Goal: Task Accomplishment & Management: Manage account settings

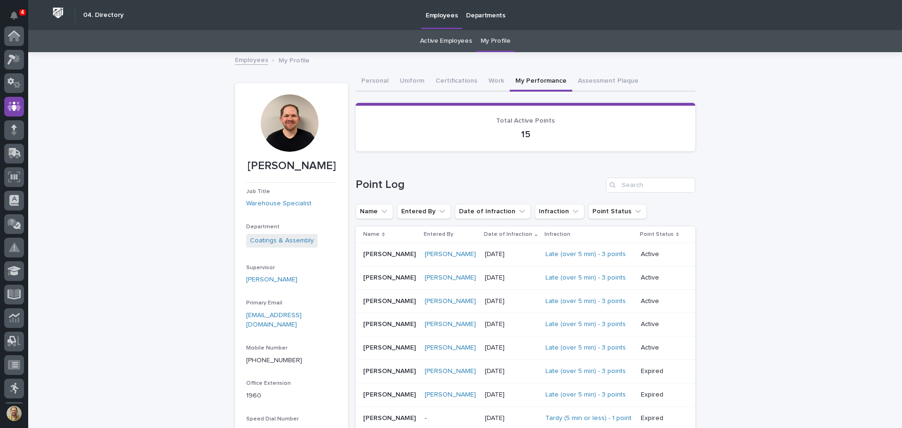
scroll to position [71, 0]
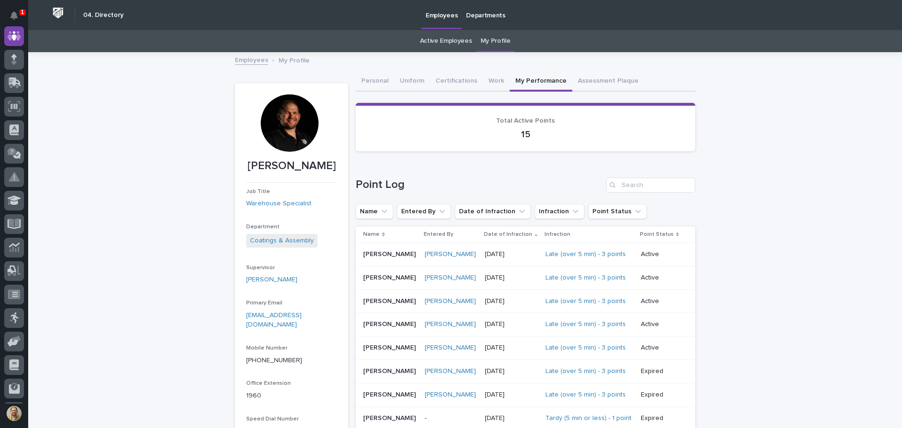
click at [296, 126] on div at bounding box center [289, 122] width 57 height 57
drag, startPoint x: 296, startPoint y: 126, endPoint x: 125, endPoint y: 151, distance: 173.4
click at [125, 151] on div "Loading... Saving… Loading... Saving… Kenny Beachy Kenny Beachy Job Title Wareh…" at bounding box center [465, 400] width 874 height 694
click at [289, 125] on div at bounding box center [289, 122] width 57 height 57
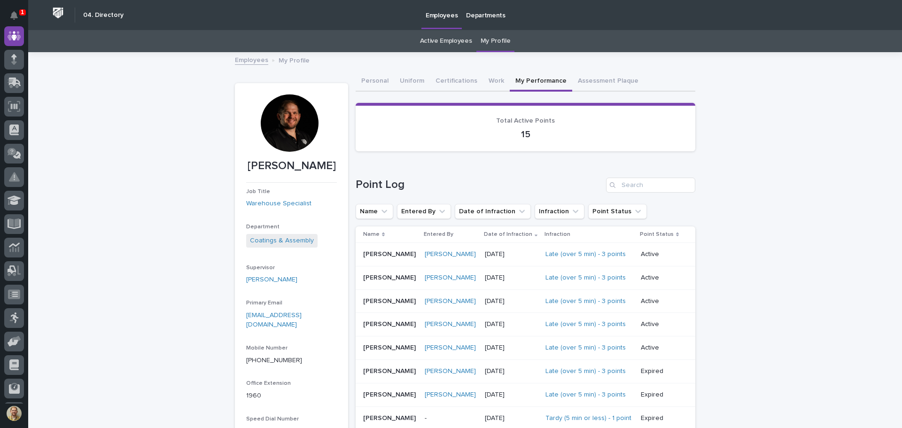
drag, startPoint x: 284, startPoint y: 132, endPoint x: 157, endPoint y: 153, distance: 128.2
click at [157, 153] on div "Loading... Saving… Loading... Saving… Kenny Beachy Kenny Beachy Job Title Wareh…" at bounding box center [465, 400] width 874 height 694
click at [291, 121] on div at bounding box center [289, 122] width 57 height 57
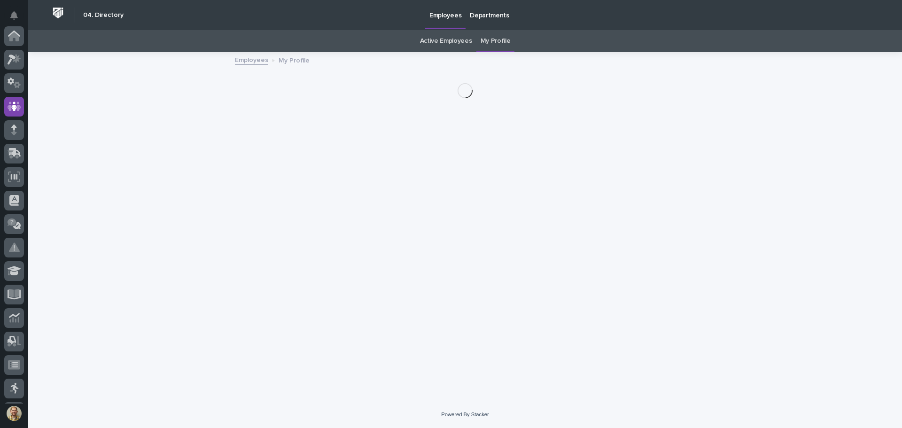
scroll to position [71, 0]
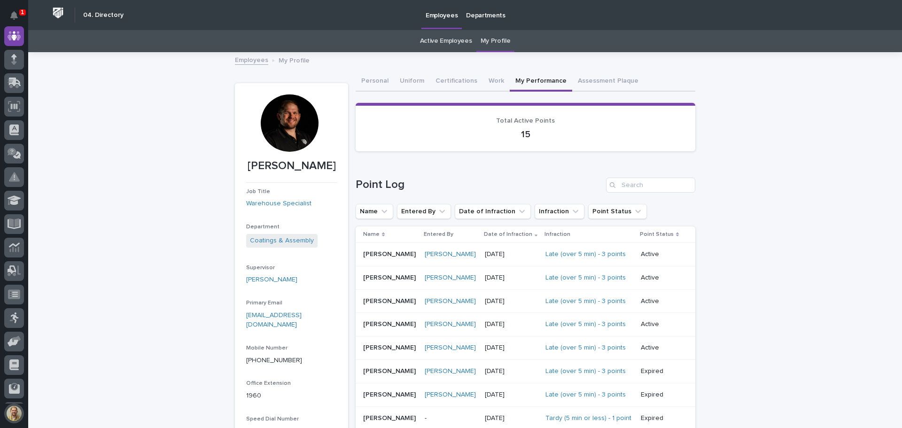
click at [8, 416] on button "button" at bounding box center [14, 414] width 20 height 20
click at [65, 370] on button "My Settings" at bounding box center [57, 371] width 104 height 16
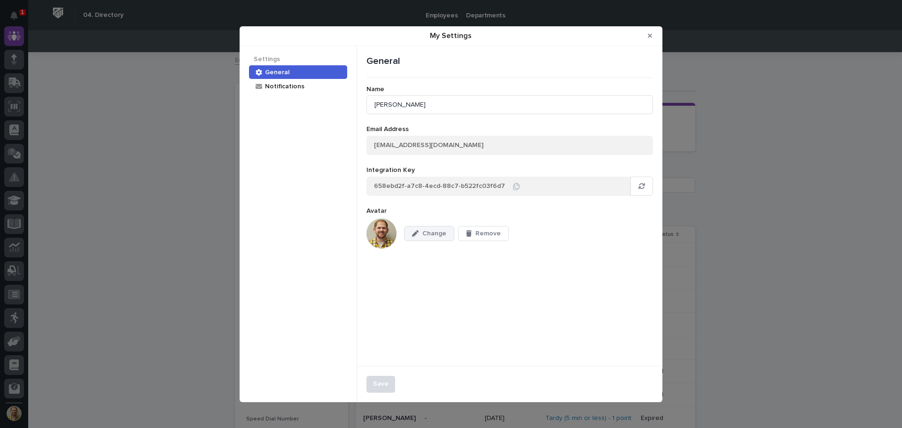
click at [445, 236] on span "Change" at bounding box center [435, 233] width 24 height 7
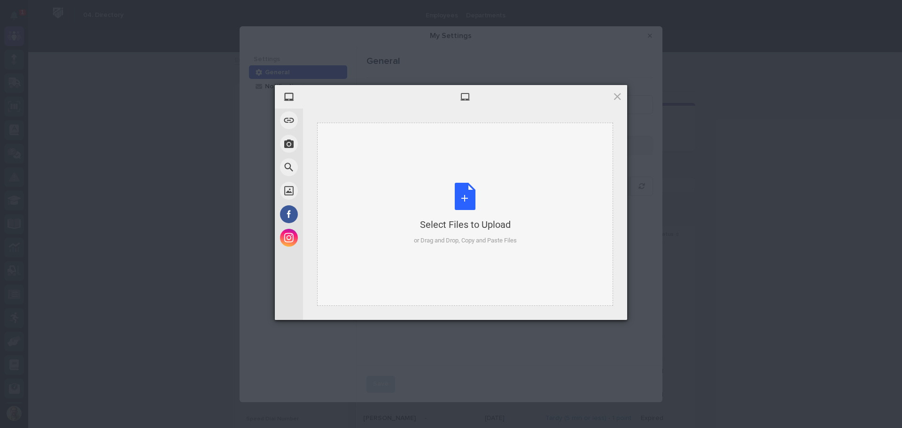
click at [406, 158] on div "Select Files to Upload or Drag and Drop, Copy and Paste Files" at bounding box center [465, 214] width 296 height 183
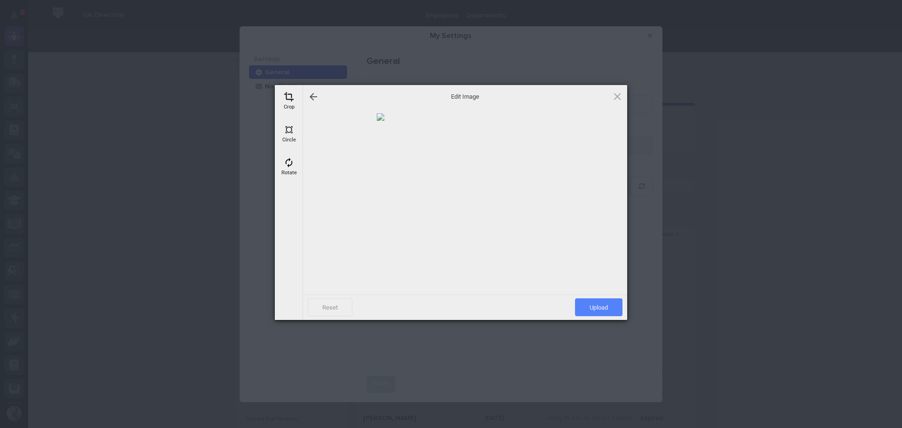
click at [600, 304] on span "Upload" at bounding box center [598, 307] width 47 height 18
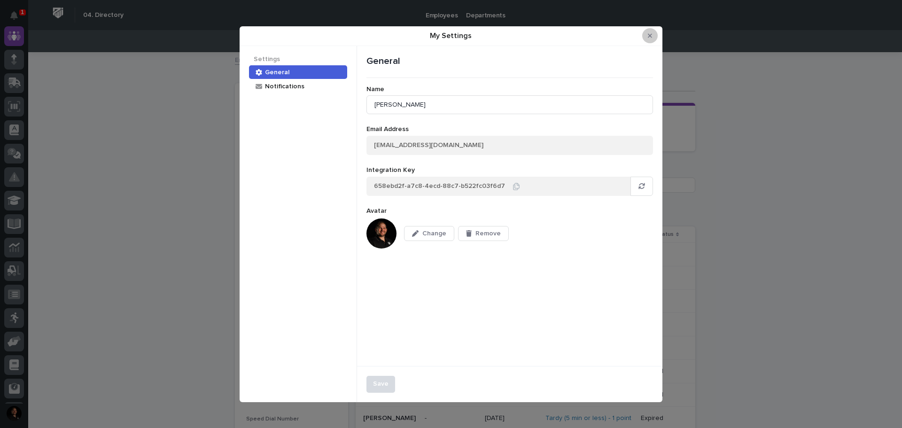
click at [652, 36] on icon "Close Modal" at bounding box center [650, 35] width 4 height 7
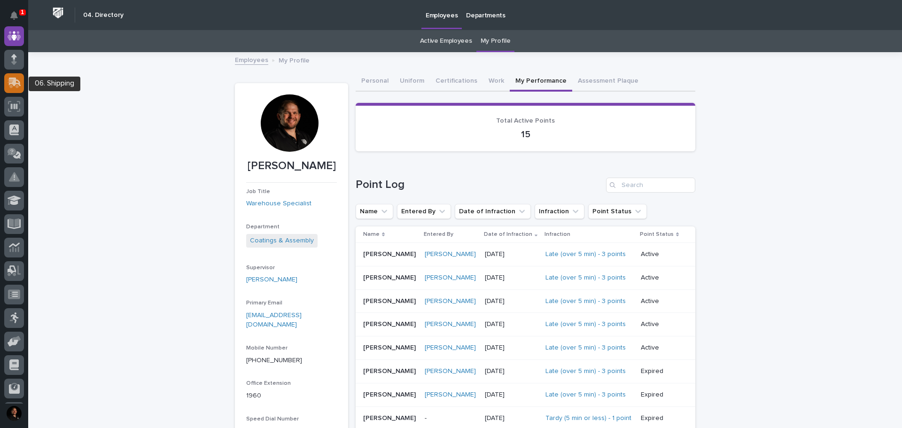
click at [8, 84] on icon at bounding box center [15, 83] width 14 height 11
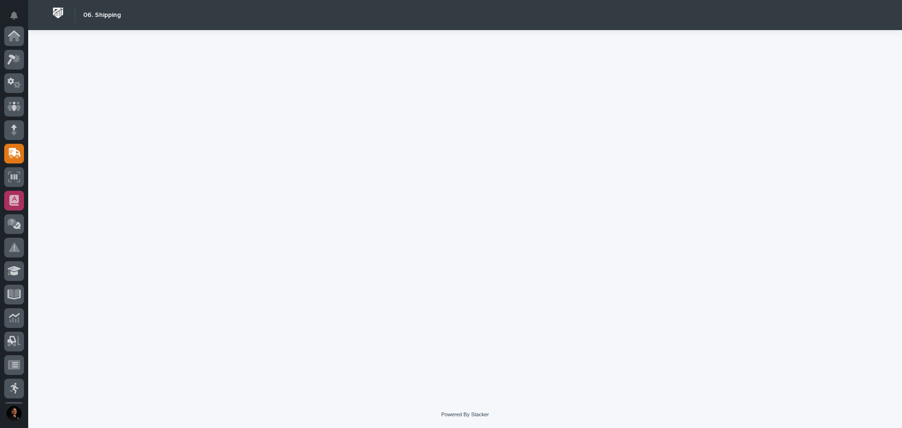
scroll to position [118, 0]
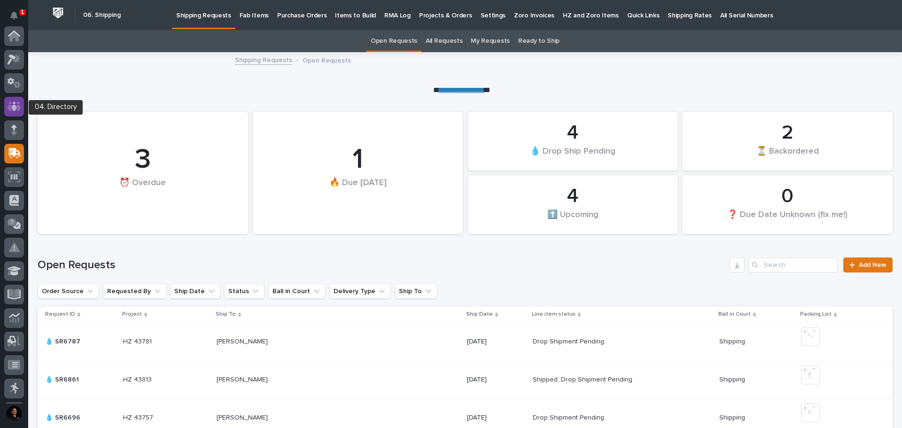
click at [14, 106] on icon at bounding box center [14, 106] width 6 height 9
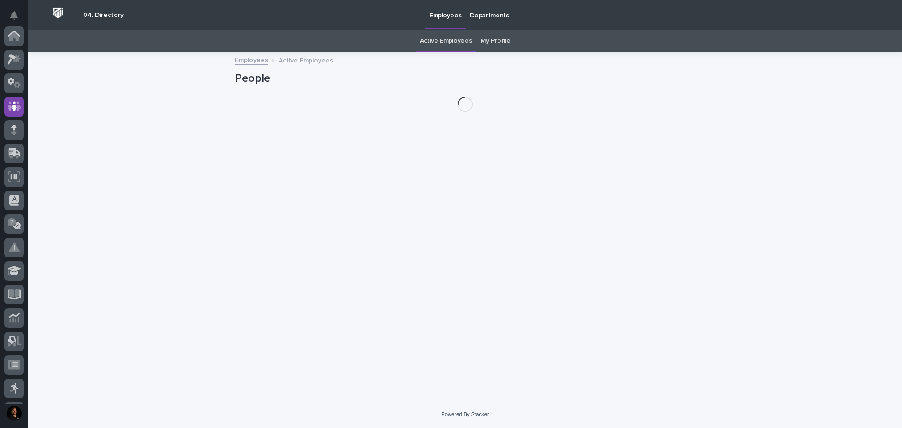
scroll to position [71, 0]
